Goal: Information Seeking & Learning: Find specific fact

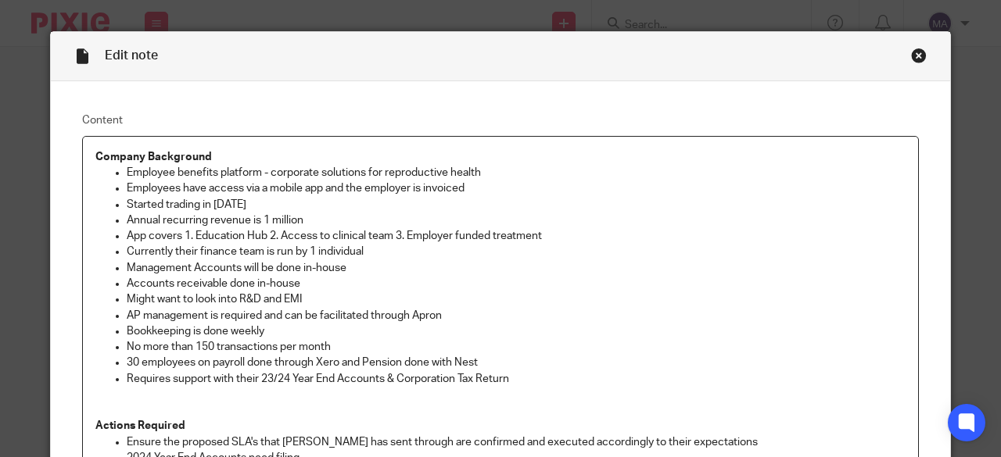
click at [915, 56] on div "Close this dialog window" at bounding box center [919, 56] width 16 height 16
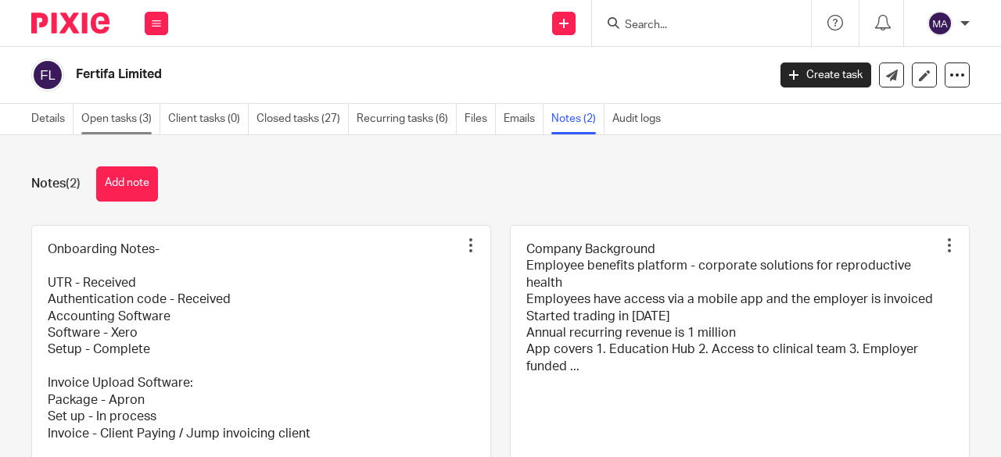
click at [113, 120] on link "Open tasks (3)" at bounding box center [120, 119] width 79 height 30
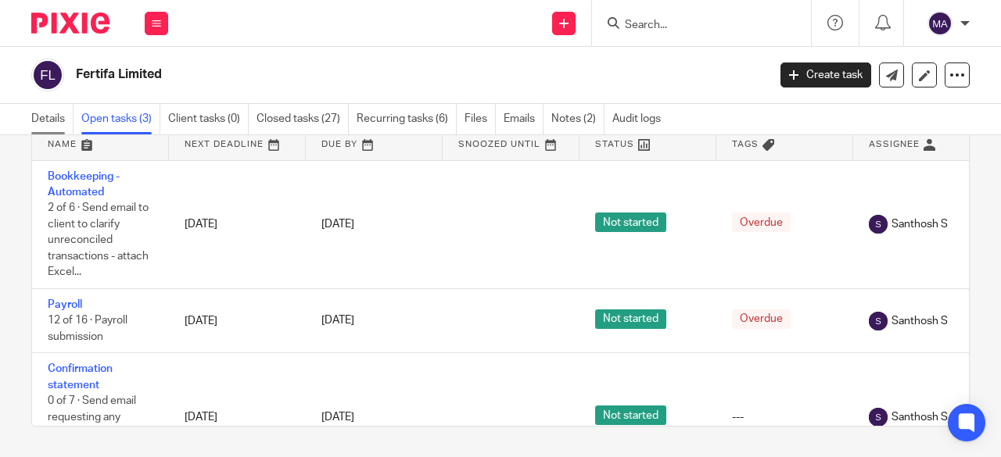
click at [55, 116] on link "Details" at bounding box center [52, 119] width 42 height 30
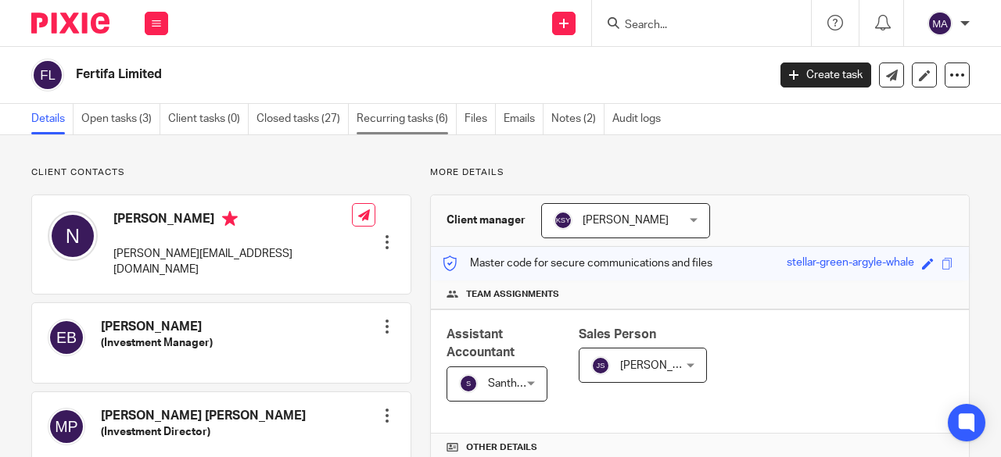
click at [416, 124] on link "Recurring tasks (6)" at bounding box center [406, 119] width 100 height 30
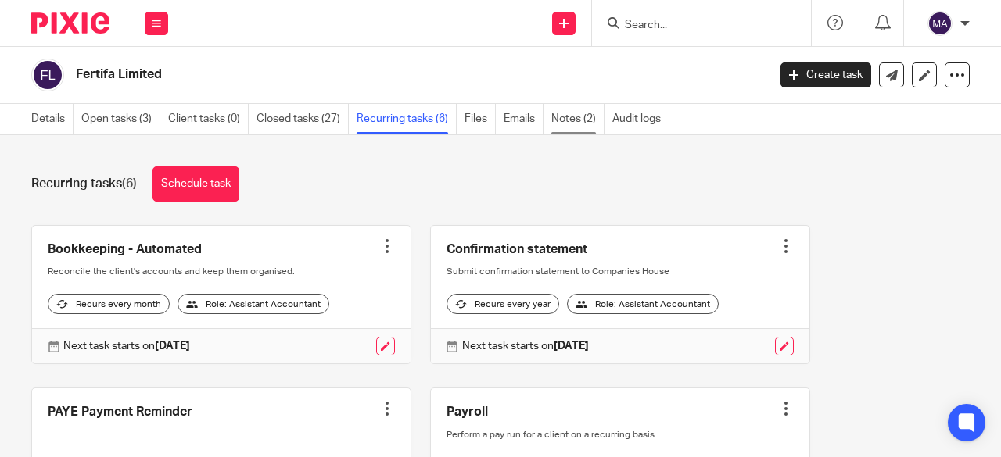
click at [582, 118] on link "Notes (2)" at bounding box center [577, 119] width 53 height 30
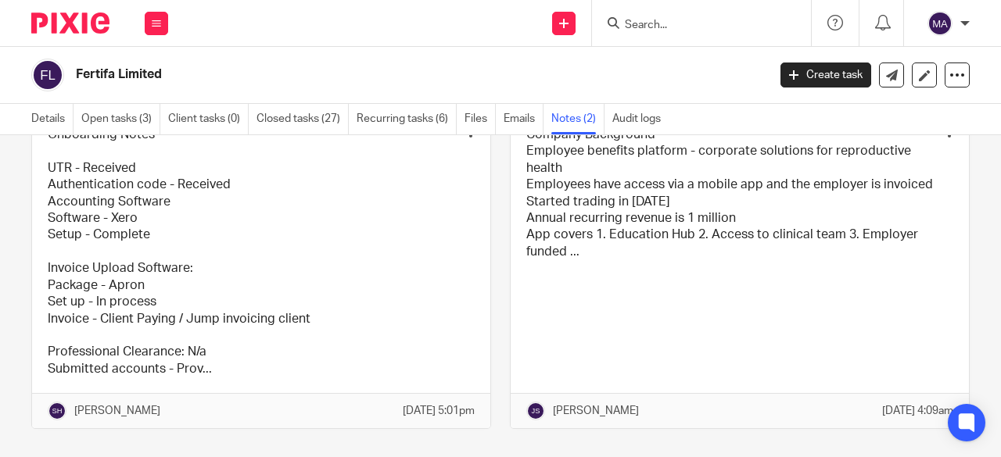
scroll to position [116, 0]
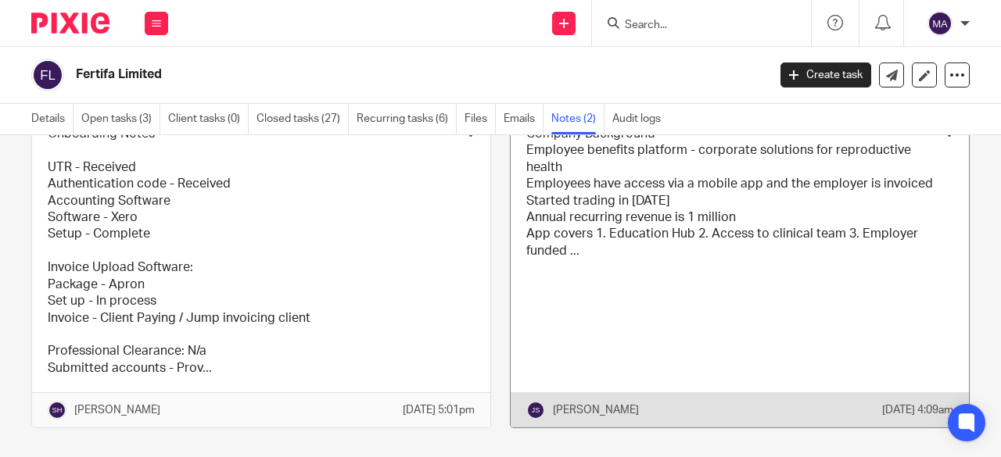
click at [608, 293] on link at bounding box center [739, 269] width 458 height 318
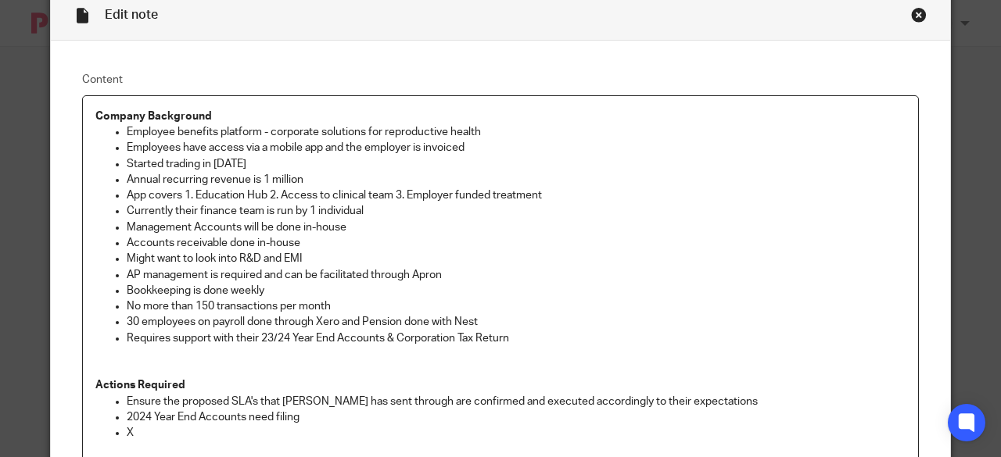
scroll to position [31, 0]
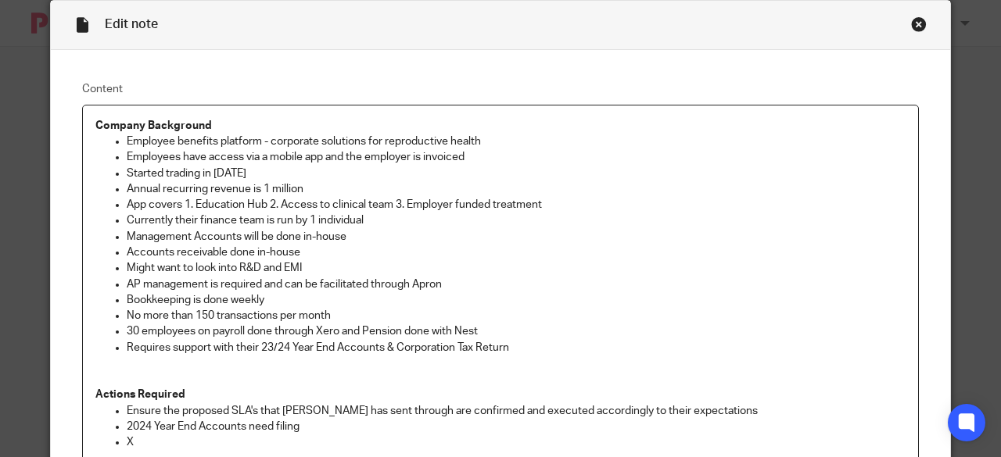
click at [914, 23] on div "Close this dialog window" at bounding box center [919, 24] width 16 height 16
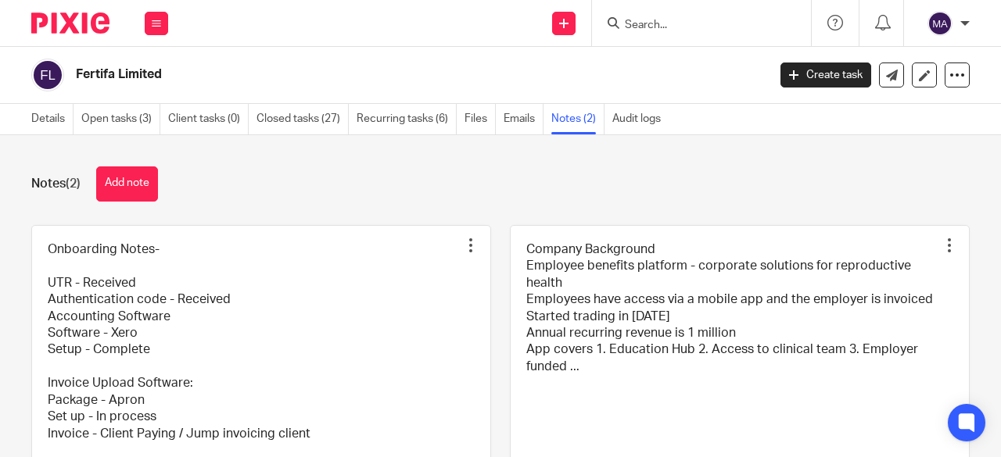
click at [686, 29] on input "Search" at bounding box center [693, 26] width 141 height 14
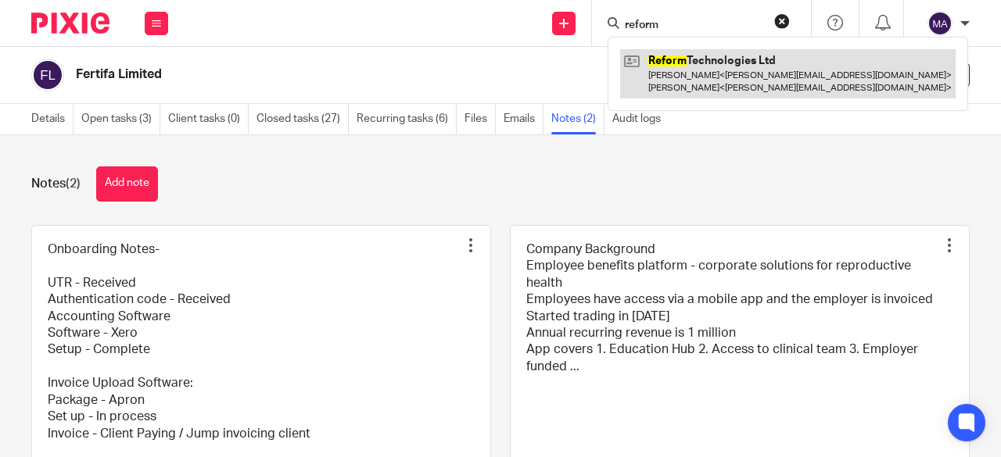
type input "reform"
click at [713, 66] on link at bounding box center [787, 73] width 335 height 48
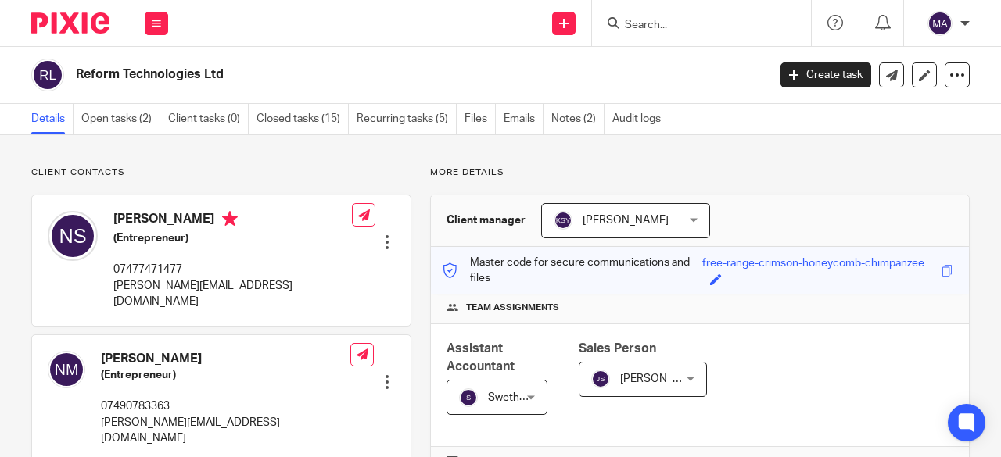
drag, startPoint x: 0, startPoint y: 0, endPoint x: 541, endPoint y: 156, distance: 562.9
click at [541, 156] on main "Reform Technologies Ltd Create task Update from Companies House Export data Mer…" at bounding box center [500, 228] width 1001 height 457
click at [128, 118] on link "Open tasks (2)" at bounding box center [120, 119] width 79 height 30
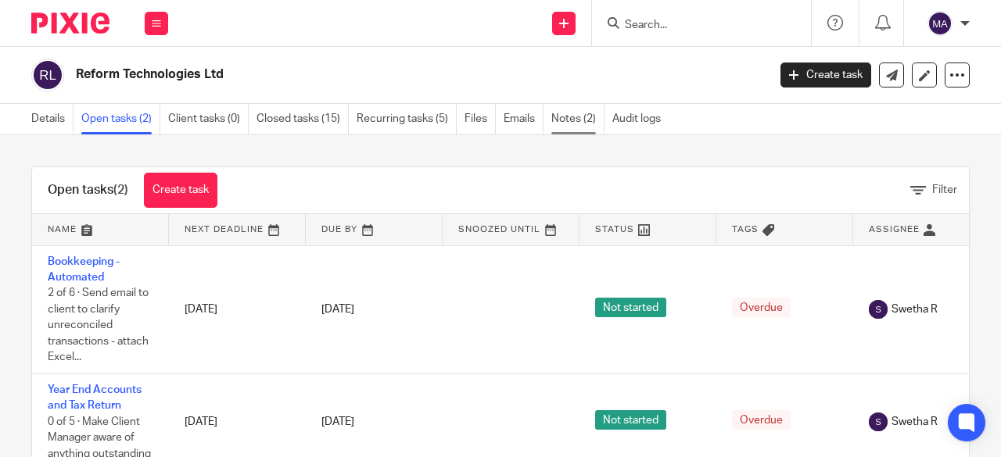
click at [573, 113] on link "Notes (2)" at bounding box center [577, 119] width 53 height 30
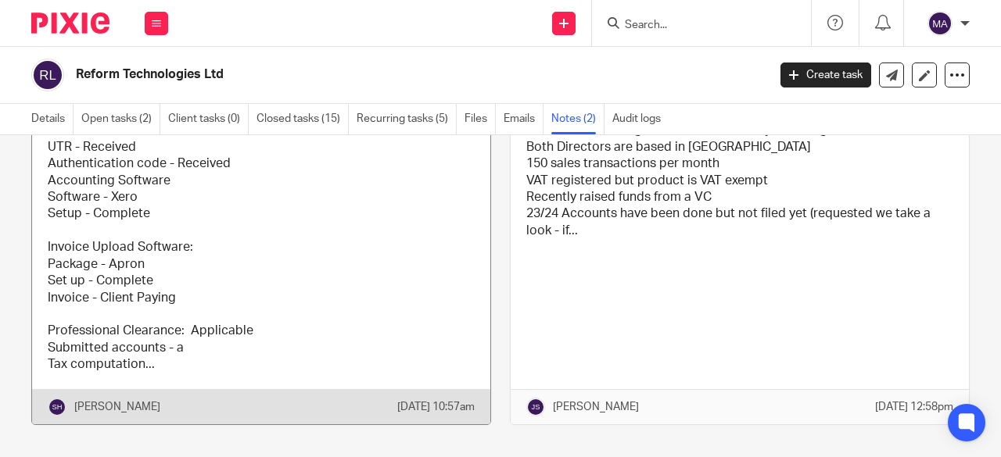
scroll to position [137, 0]
click at [313, 328] on link at bounding box center [261, 256] width 458 height 335
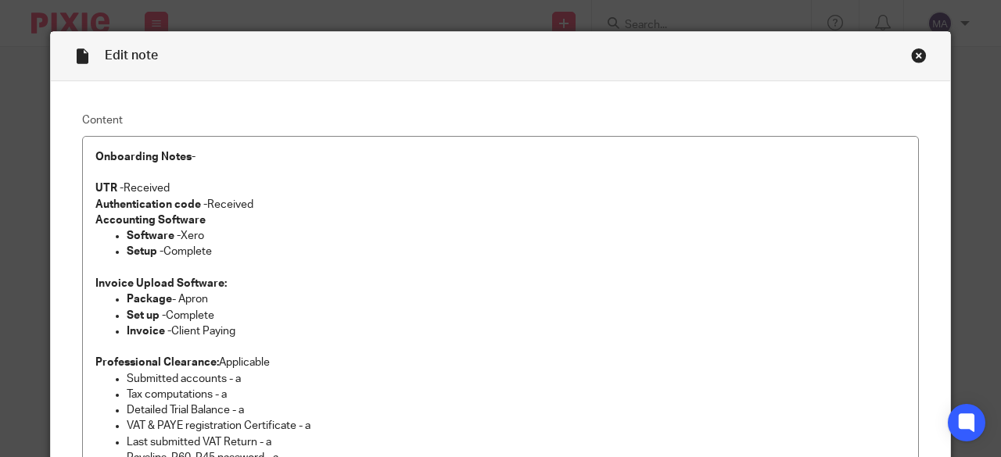
click at [913, 55] on div "Close this dialog window" at bounding box center [919, 56] width 16 height 16
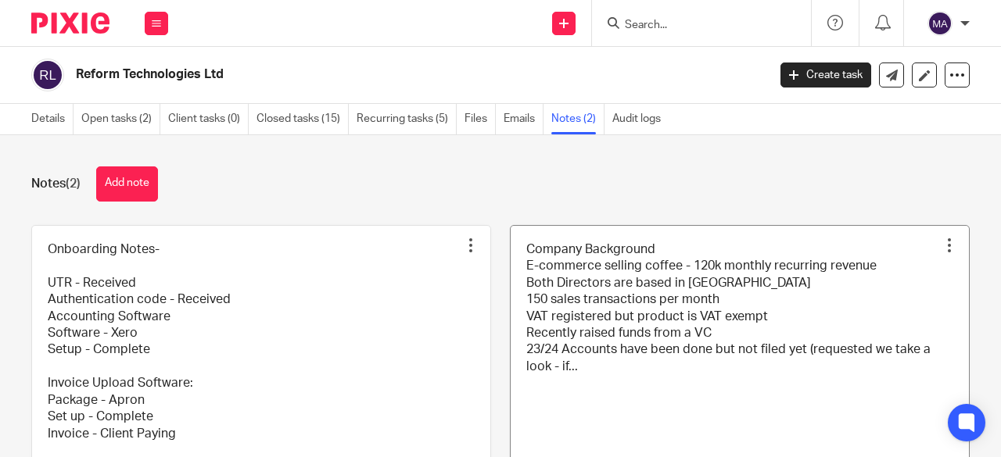
click at [682, 409] on link at bounding box center [739, 393] width 458 height 335
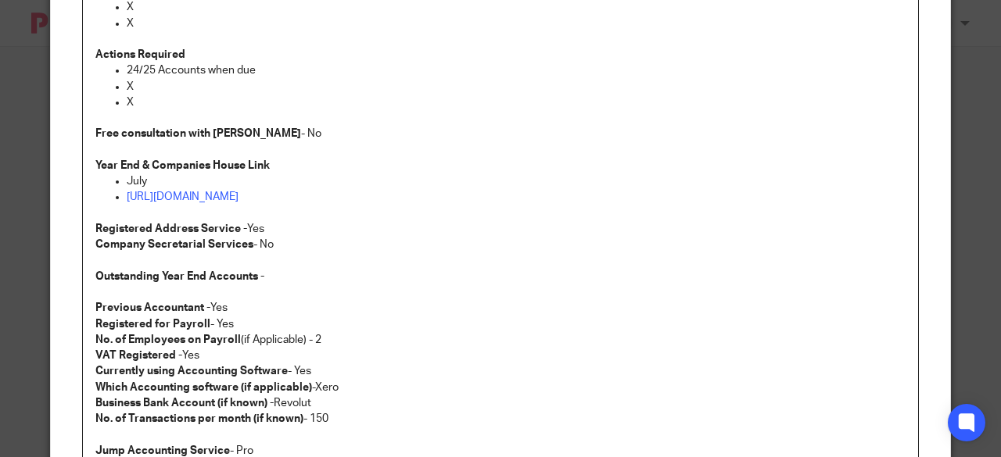
scroll to position [292, 0]
click at [238, 197] on link "[URL][DOMAIN_NAME]" at bounding box center [183, 197] width 112 height 11
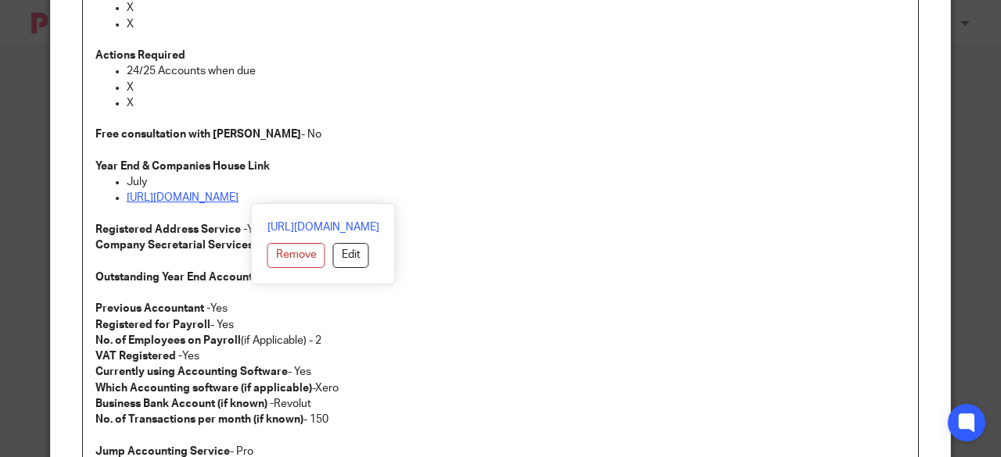
click at [238, 196] on link "[URL][DOMAIN_NAME]" at bounding box center [183, 197] width 112 height 11
click at [238, 196] on link "https://find-and-update.company-information.service.gov.uk/company/15034349" at bounding box center [183, 197] width 112 height 11
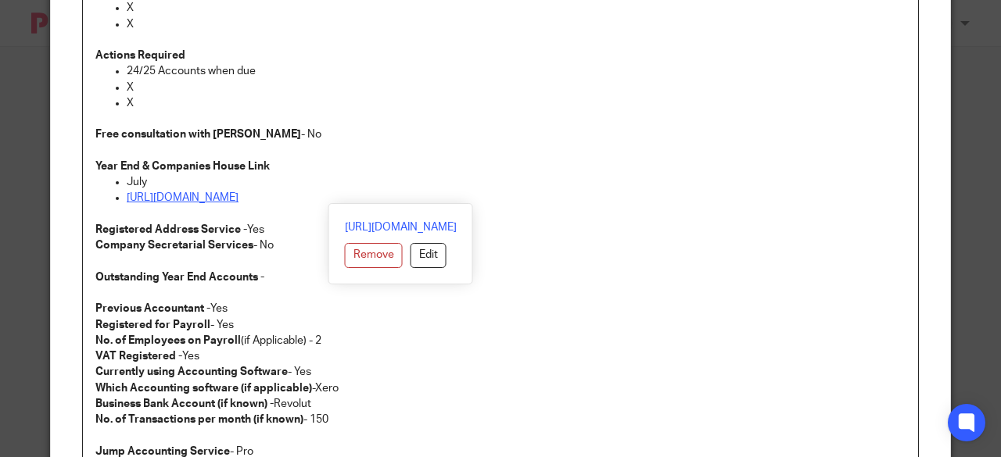
click at [238, 196] on link "https://find-and-update.company-information.service.gov.uk/company/15034349" at bounding box center [183, 197] width 112 height 11
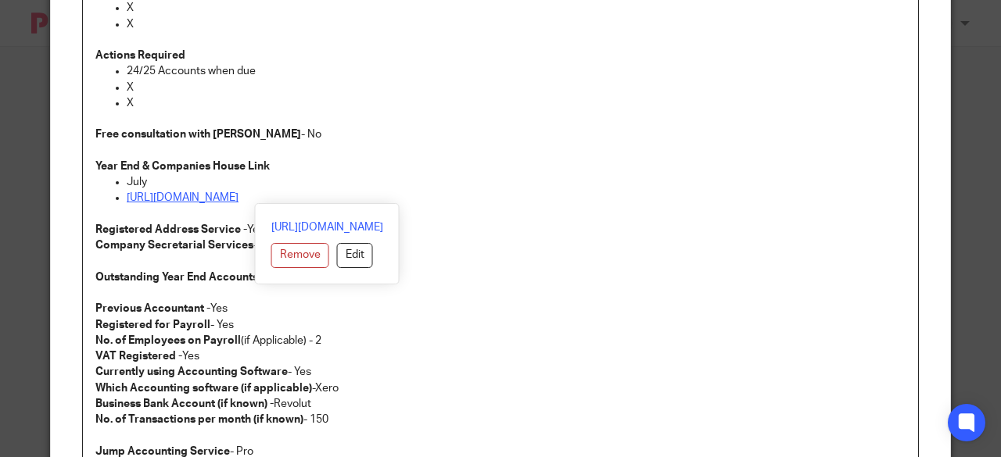
copy link "https://find-and-update.company-information.service.gov.uk/company/15034349"
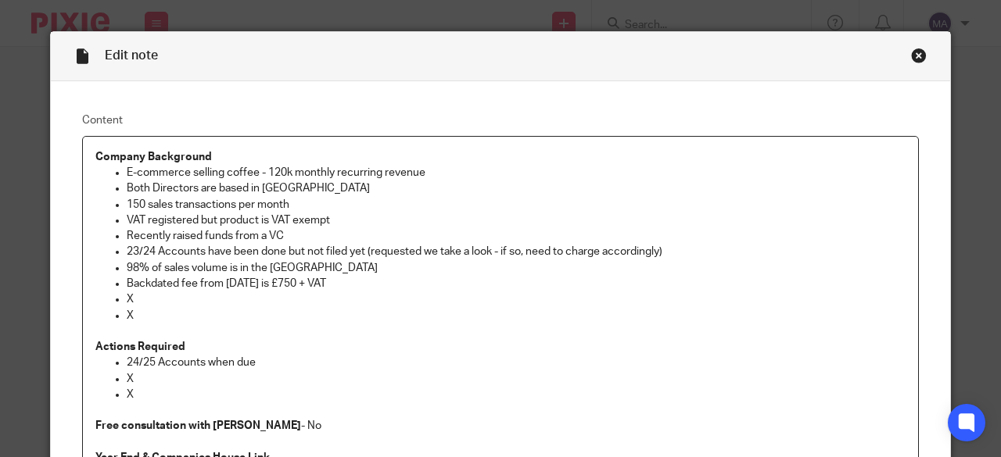
click at [915, 56] on div "Close this dialog window" at bounding box center [919, 56] width 16 height 16
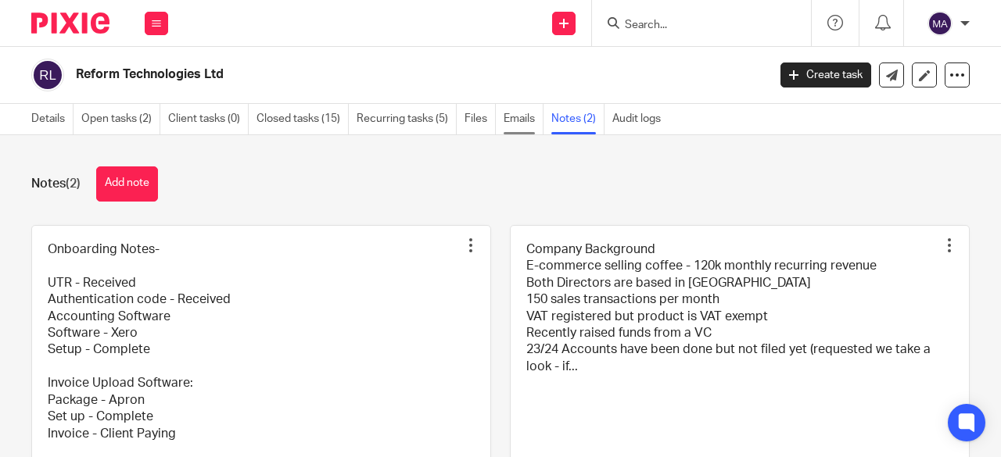
click at [521, 120] on link "Emails" at bounding box center [523, 119] width 40 height 30
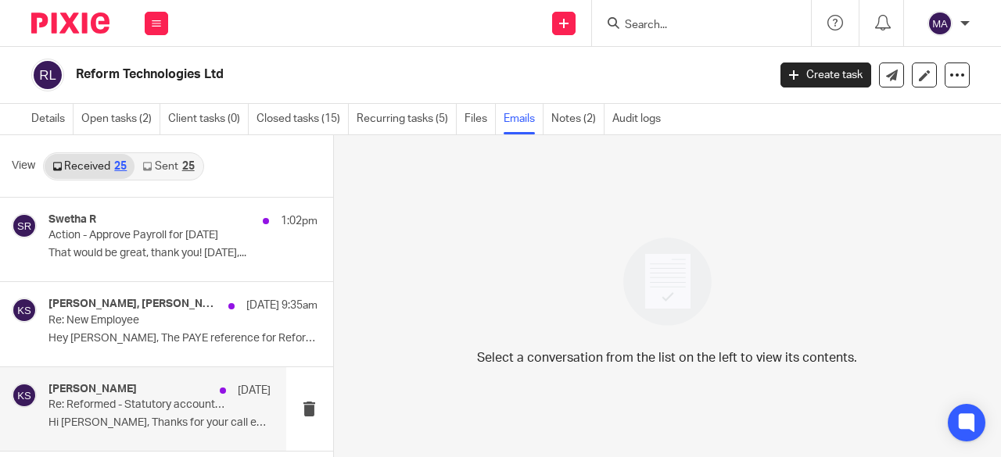
click at [179, 399] on p "Re: Reformed - Statutory accounts YE [DATE]" at bounding box center [136, 405] width 177 height 13
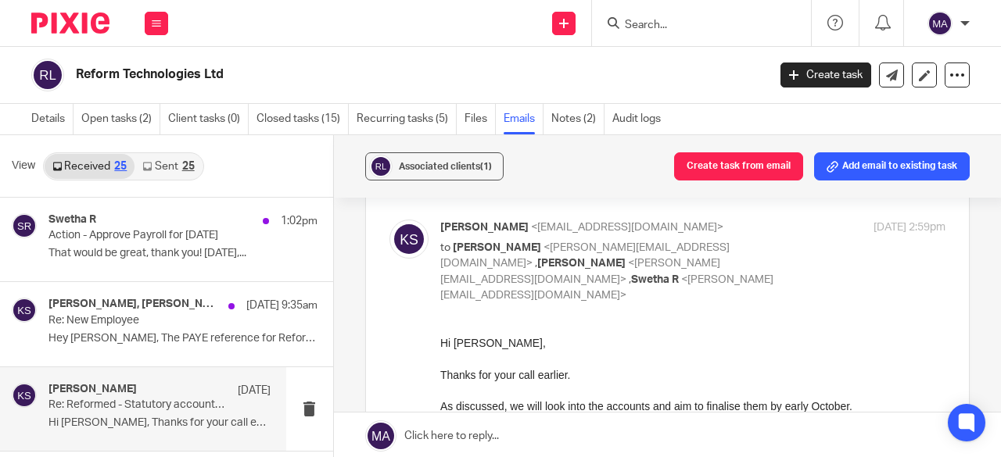
scroll to position [61, 0]
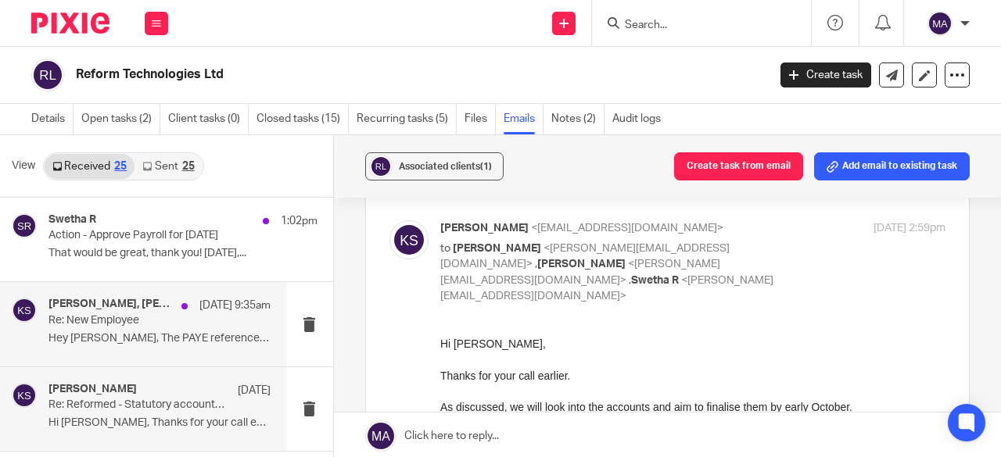
click at [124, 328] on div "[PERSON_NAME], [PERSON_NAME] [DATE] 9:35am Re: New Employee Hey [PERSON_NAME], …" at bounding box center [159, 324] width 222 height 52
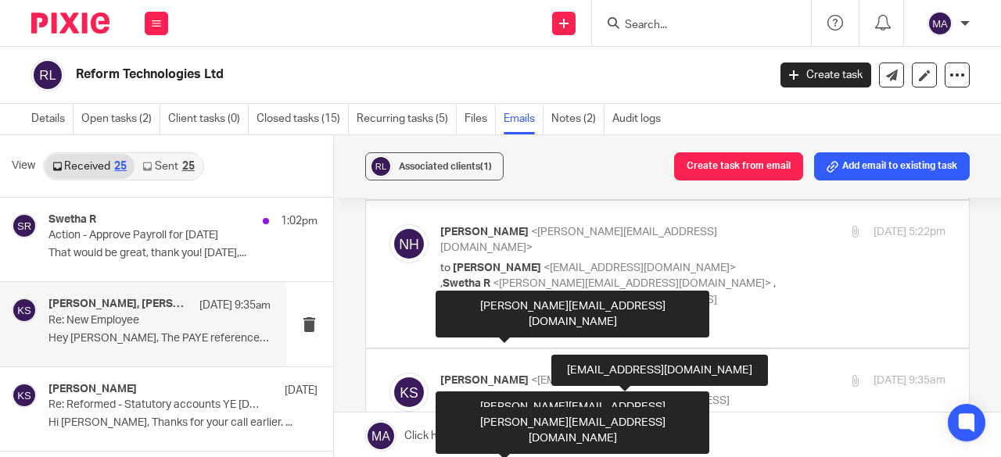
scroll to position [198, 0]
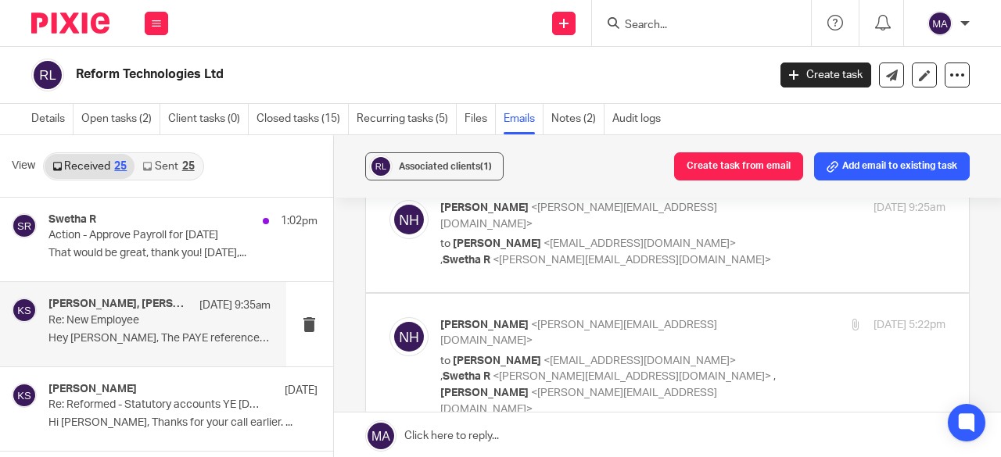
click at [608, 353] on p "to [PERSON_NAME] <[EMAIL_ADDRESS][DOMAIN_NAME]> , [PERSON_NAME] <[PERSON_NAME][…" at bounding box center [608, 385] width 337 height 64
checkbox input "true"
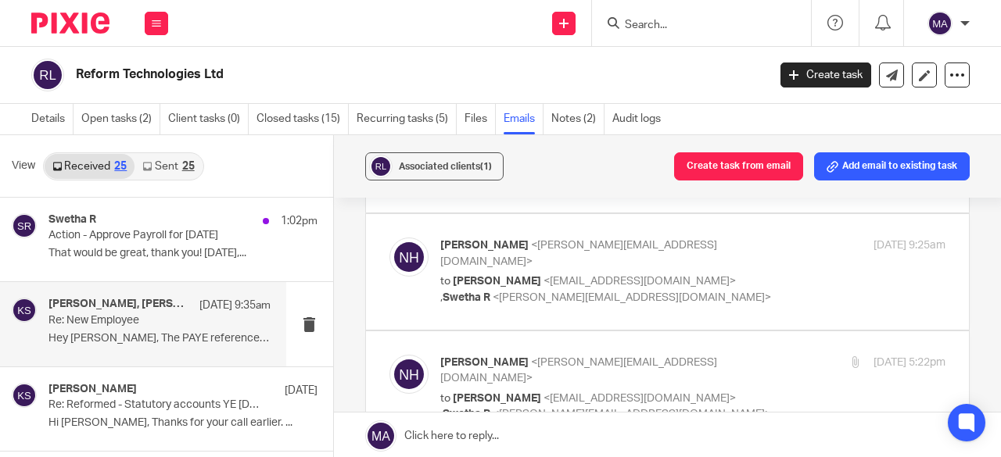
scroll to position [159, 0]
